Goal: Task Accomplishment & Management: Manage account settings

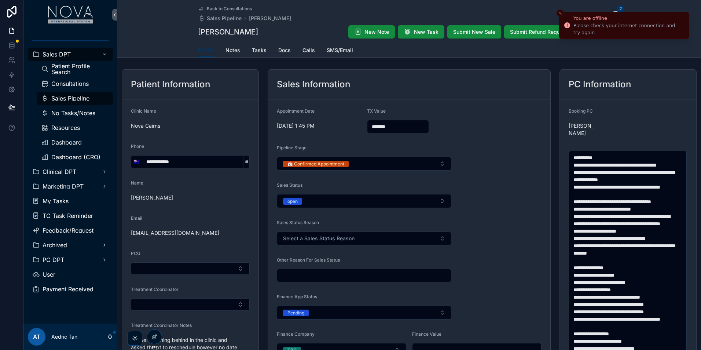
click at [557, 15] on button "Close toast" at bounding box center [560, 13] width 7 height 7
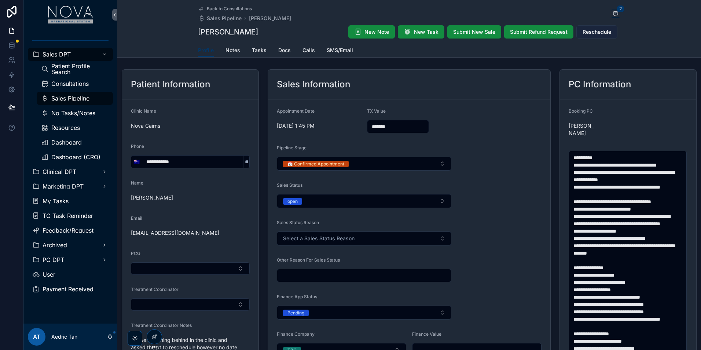
click at [597, 38] on button "Reschedule" at bounding box center [596, 31] width 41 height 13
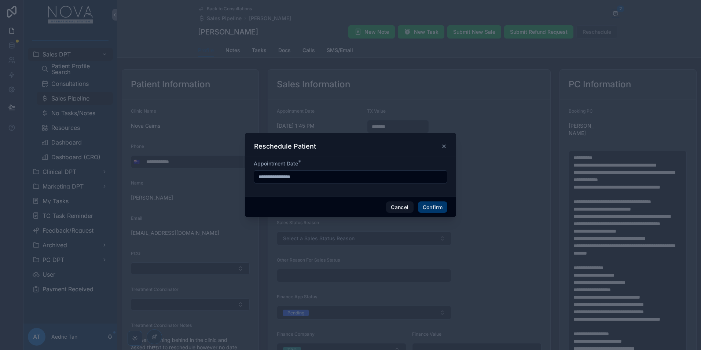
click at [444, 145] on icon at bounding box center [444, 146] width 6 height 6
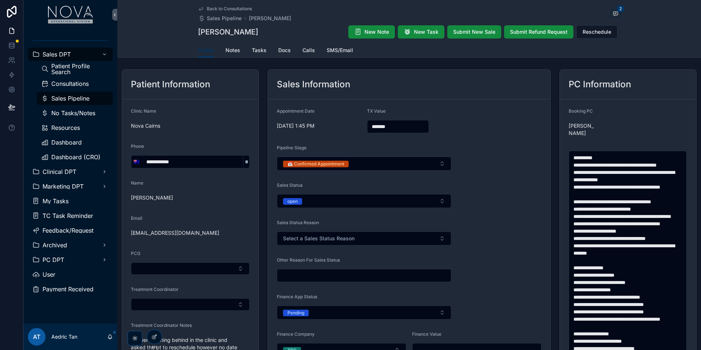
click at [83, 102] on div "Sales Pipeline" at bounding box center [74, 98] width 67 height 12
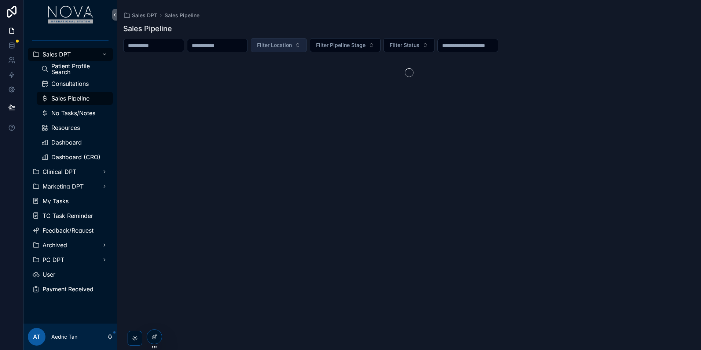
click at [292, 42] on span "Filter Location" at bounding box center [274, 44] width 35 height 7
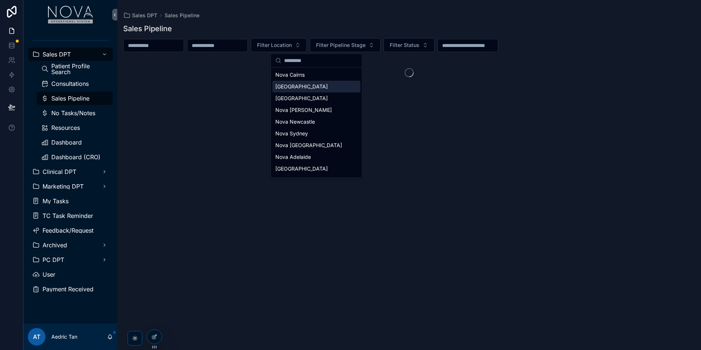
click at [323, 86] on div "[GEOGRAPHIC_DATA]" at bounding box center [316, 87] width 88 height 12
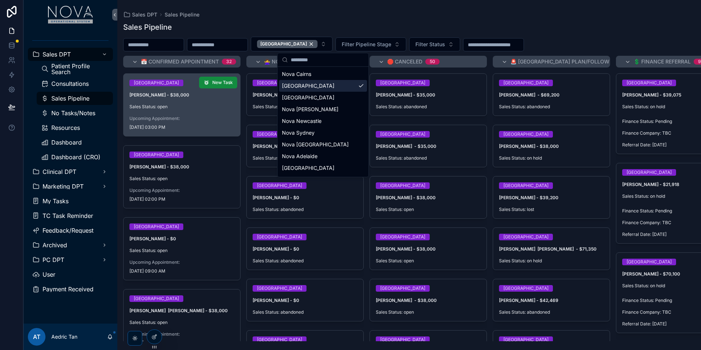
click at [220, 125] on span "[DATE] 03:00 PM" at bounding box center [181, 127] width 105 height 6
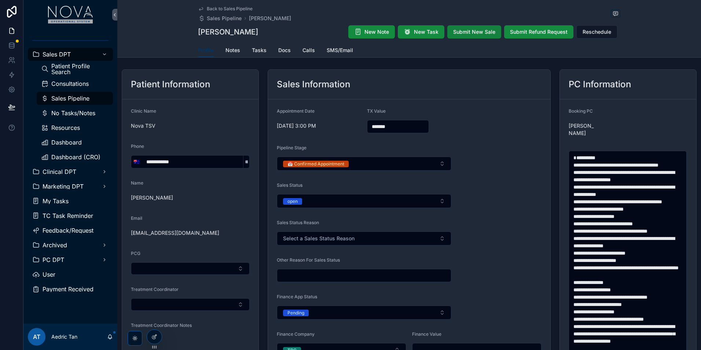
click at [476, 35] on span "Submit New Sale" at bounding box center [474, 31] width 42 height 7
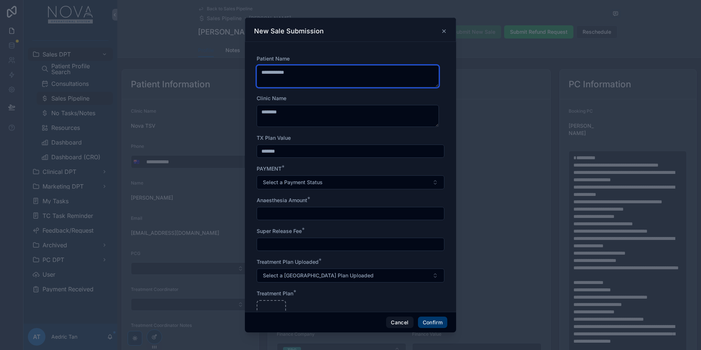
click at [381, 86] on textarea "**********" at bounding box center [348, 76] width 182 height 22
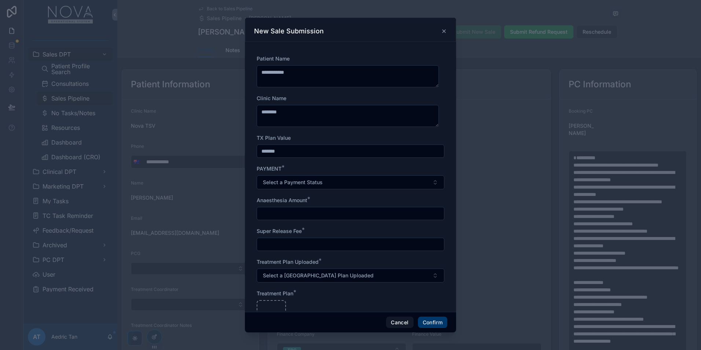
click at [445, 34] on div "New Sale Submission" at bounding box center [350, 31] width 193 height 9
click at [445, 33] on icon at bounding box center [444, 31] width 6 height 6
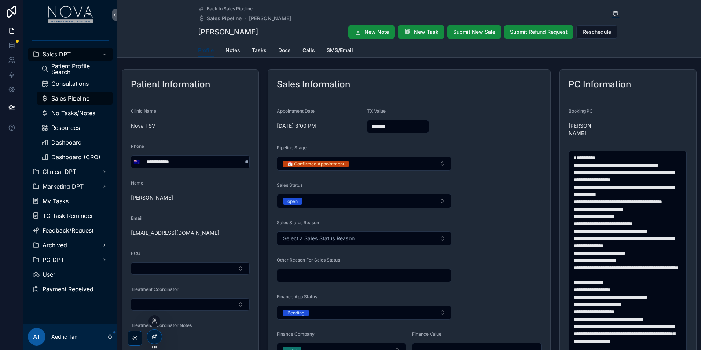
click at [154, 340] on div at bounding box center [154, 337] width 15 height 14
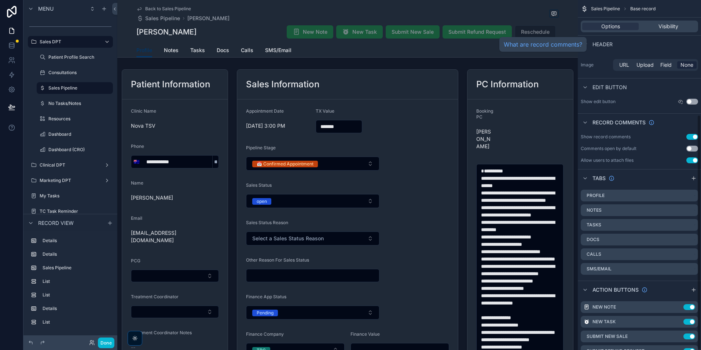
scroll to position [170, 0]
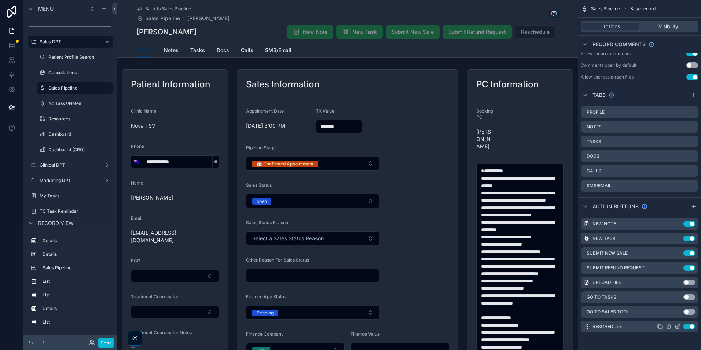
click at [677, 329] on icon "scrollable content" at bounding box center [678, 326] width 6 height 6
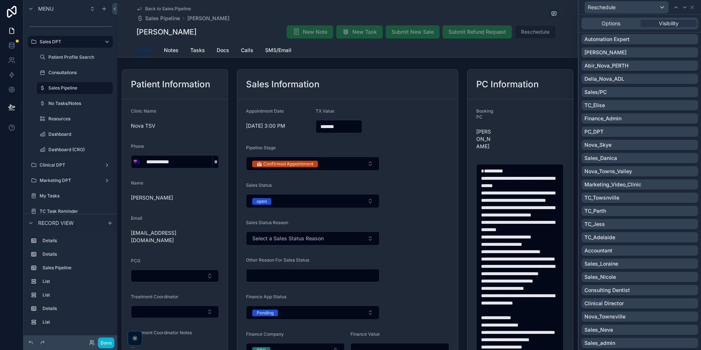
scroll to position [37, 0]
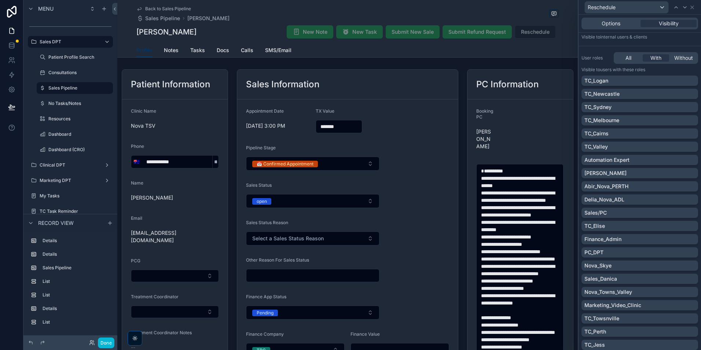
click at [610, 19] on div "Options Visibility" at bounding box center [640, 24] width 117 height 12
click at [611, 22] on span "Options" at bounding box center [611, 23] width 19 height 7
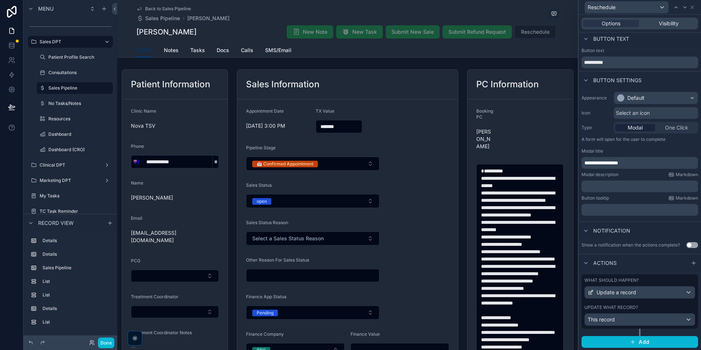
scroll to position [3, 0]
click at [616, 319] on div "This record" at bounding box center [640, 319] width 110 height 12
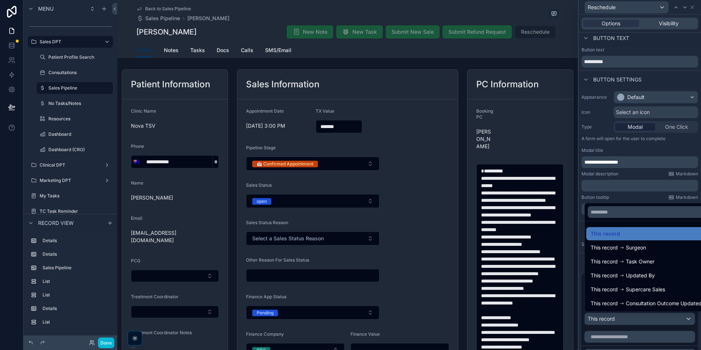
click at [629, 189] on div at bounding box center [640, 175] width 122 height 350
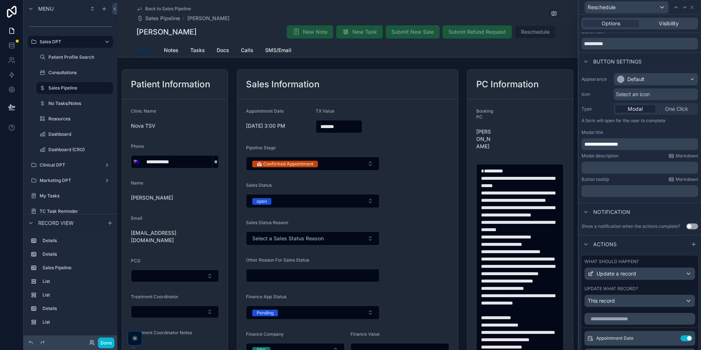
scroll to position [40, 0]
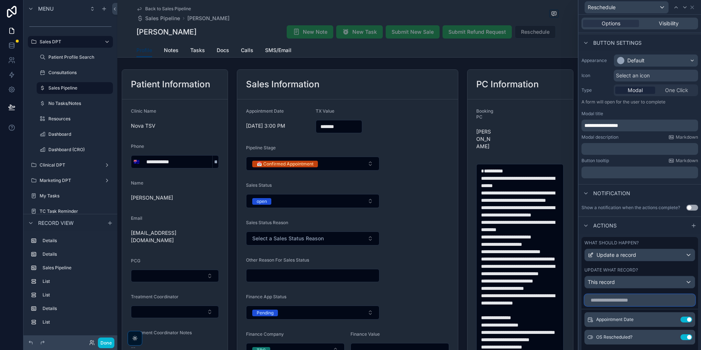
click at [620, 304] on input "text" at bounding box center [639, 300] width 111 height 12
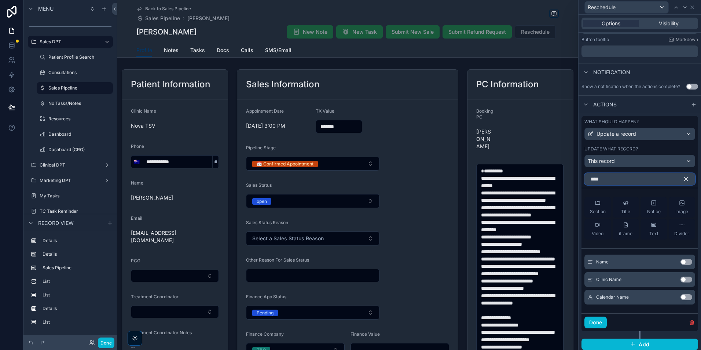
scroll to position [164, 0]
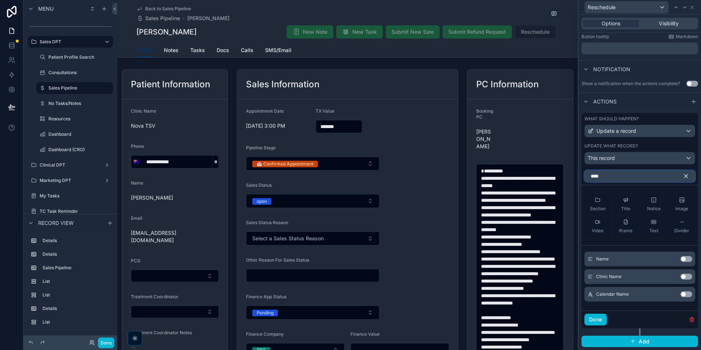
type input "****"
click at [681, 258] on button "Use setting" at bounding box center [687, 259] width 12 height 6
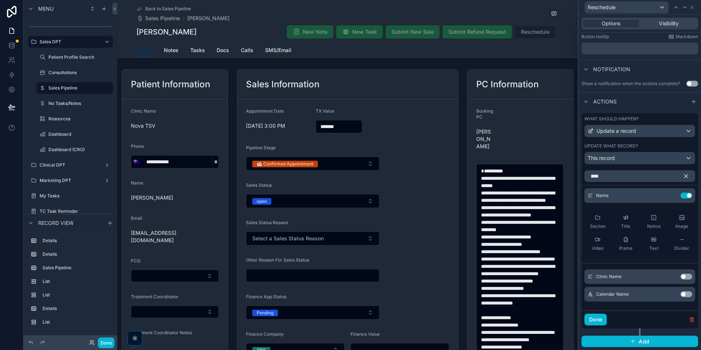
click at [681, 275] on button "Use setting" at bounding box center [687, 277] width 12 height 6
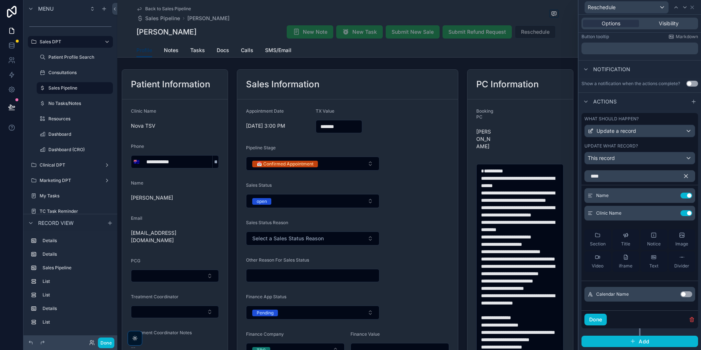
click at [683, 177] on icon "button" at bounding box center [686, 176] width 7 height 7
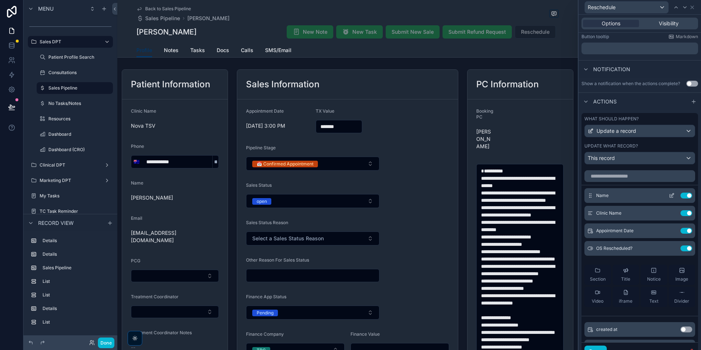
click at [666, 194] on button at bounding box center [672, 196] width 12 height 6
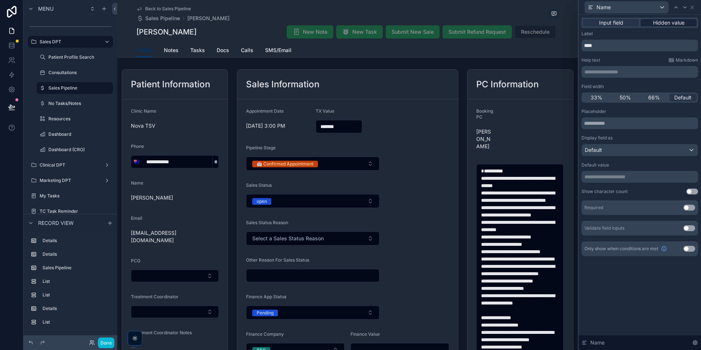
click at [655, 22] on span "Hidden value" at bounding box center [669, 22] width 32 height 7
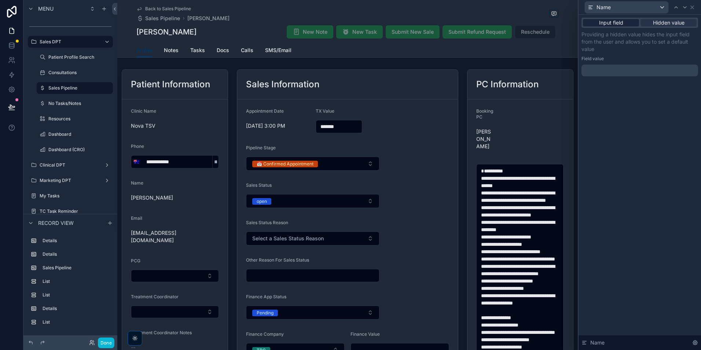
click at [627, 25] on div "Input field" at bounding box center [611, 22] width 56 height 7
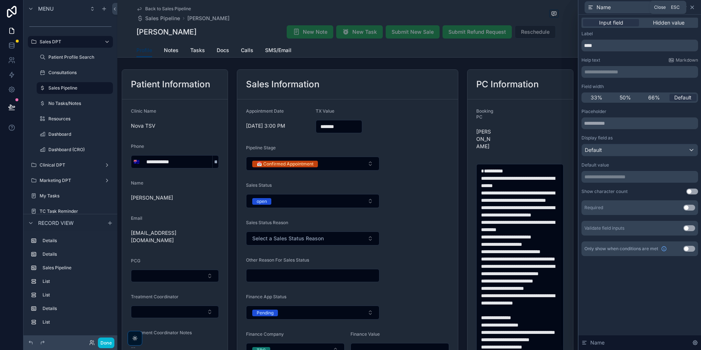
click at [689, 9] on icon at bounding box center [692, 7] width 6 height 6
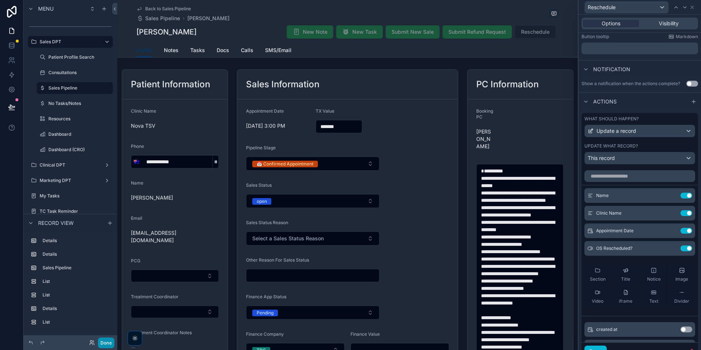
click at [109, 343] on button "Done" at bounding box center [106, 342] width 17 height 11
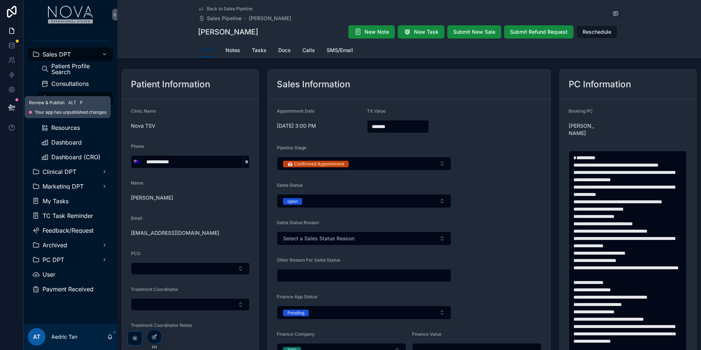
click at [1, 110] on div at bounding box center [11, 107] width 23 height 21
click at [8, 106] on icon at bounding box center [11, 106] width 7 height 7
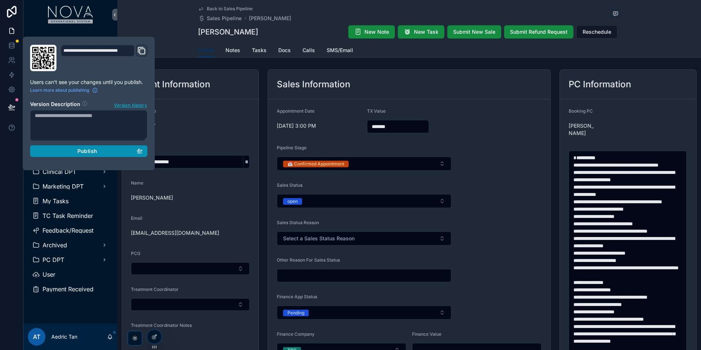
click at [90, 146] on button "Publish" at bounding box center [88, 151] width 117 height 12
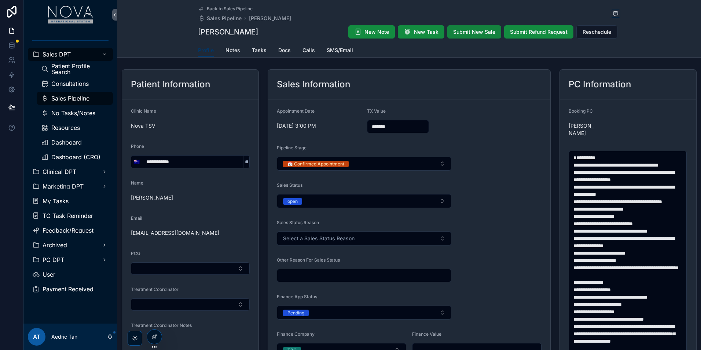
click at [481, 32] on span "Submit New Sale" at bounding box center [474, 31] width 42 height 7
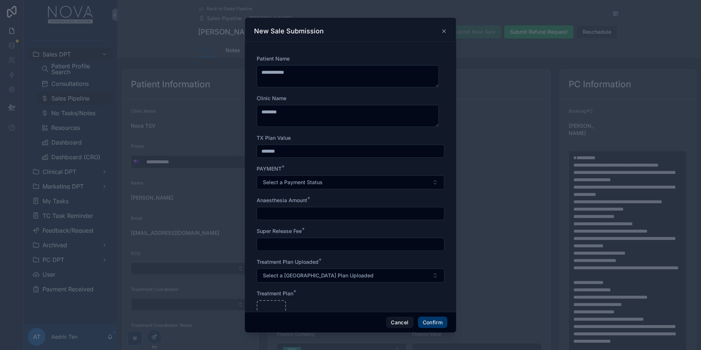
click at [443, 32] on icon at bounding box center [444, 31] width 6 height 6
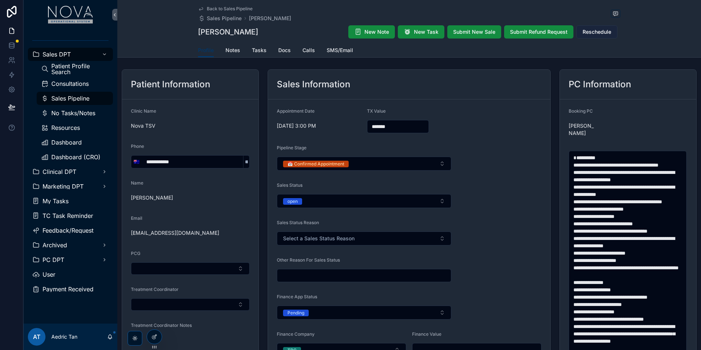
click at [583, 29] on span "Reschedule" at bounding box center [597, 31] width 29 height 7
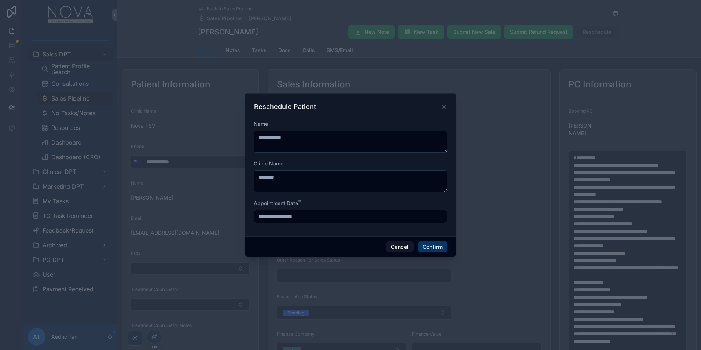
click at [448, 105] on div "Reschedule Patient" at bounding box center [350, 105] width 211 height 24
click at [445, 106] on icon at bounding box center [444, 106] width 3 height 3
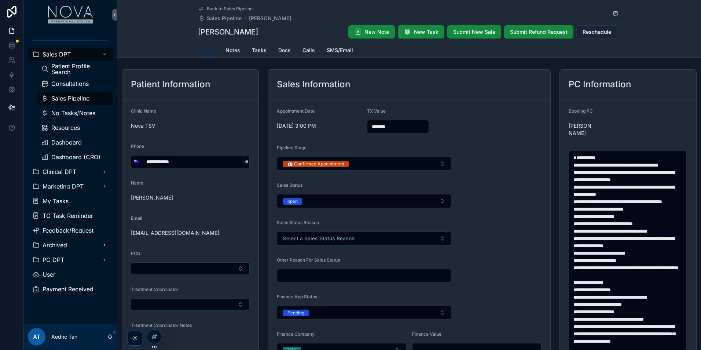
click at [600, 36] on button "Reschedule" at bounding box center [596, 31] width 41 height 13
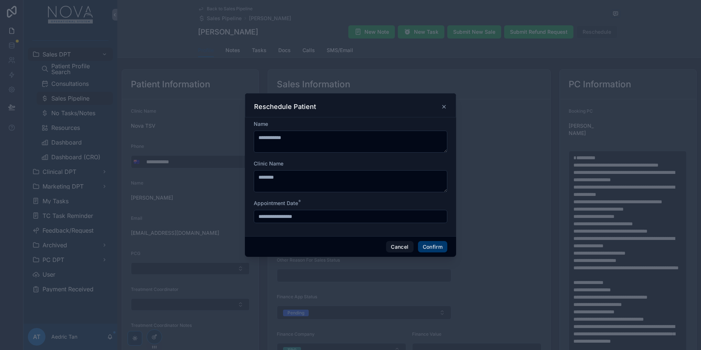
click at [446, 106] on icon at bounding box center [444, 107] width 6 height 6
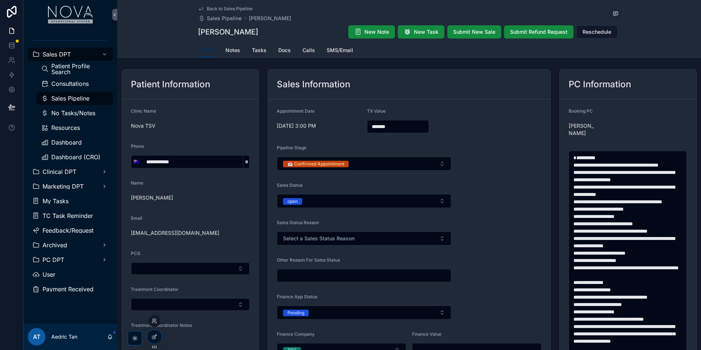
click at [160, 343] on div at bounding box center [154, 339] width 15 height 21
click at [156, 339] on icon at bounding box center [154, 337] width 6 height 6
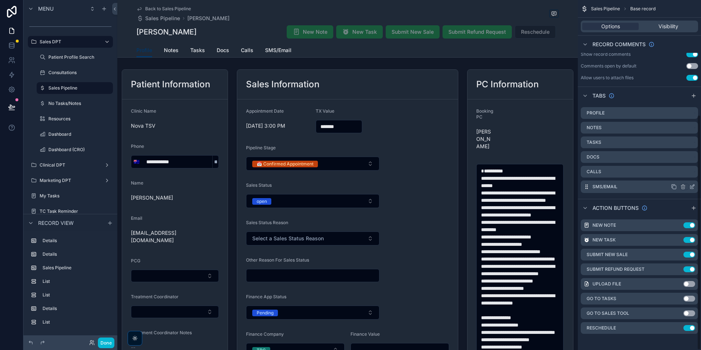
scroll to position [170, 0]
click at [678, 327] on icon "scrollable content" at bounding box center [678, 326] width 6 height 6
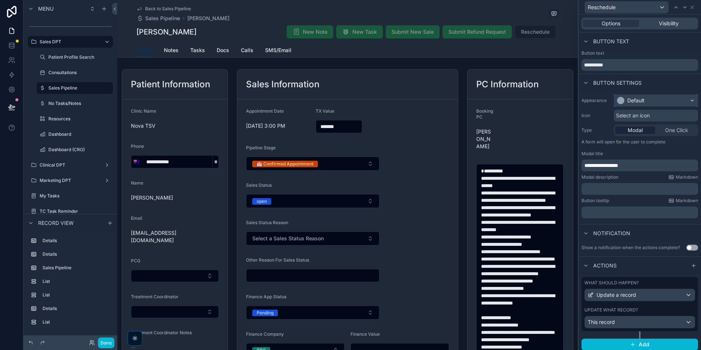
click at [674, 100] on div "Default" at bounding box center [656, 101] width 84 height 12
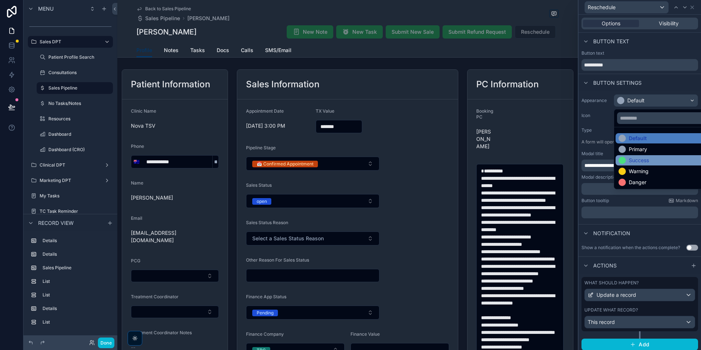
click at [671, 162] on div "Success" at bounding box center [662, 160] width 86 height 7
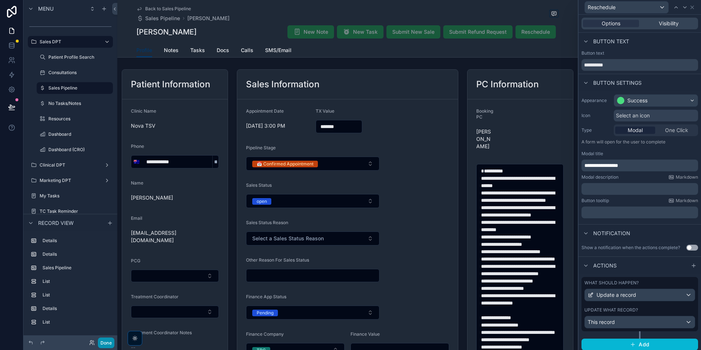
click at [110, 344] on button "Done" at bounding box center [106, 342] width 17 height 11
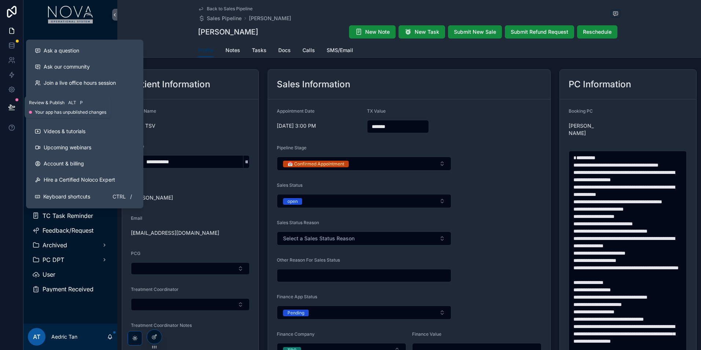
click at [8, 109] on icon at bounding box center [11, 106] width 7 height 7
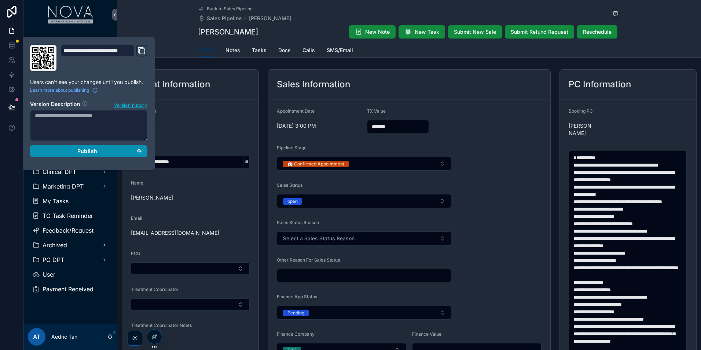
click at [109, 155] on button "Publish" at bounding box center [88, 151] width 117 height 12
